Goal: Transaction & Acquisition: Obtain resource

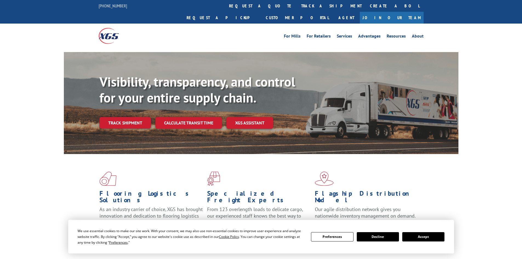
scroll to position [55, 0]
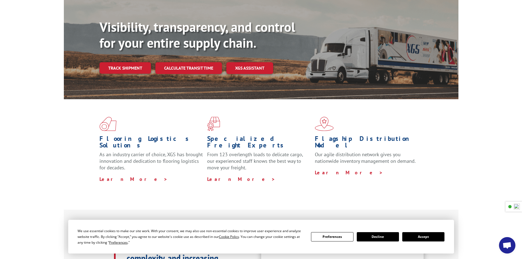
click at [430, 237] on button "Accept" at bounding box center [423, 236] width 42 height 9
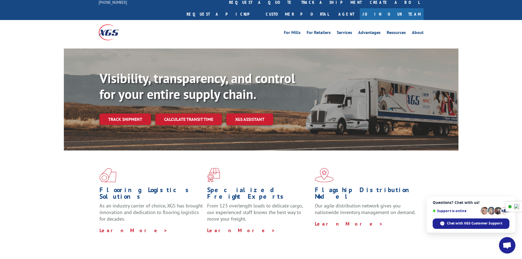
scroll to position [0, 0]
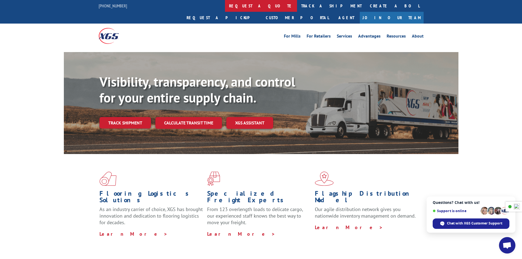
click at [225, 8] on link "request a quote" at bounding box center [261, 6] width 72 height 12
